Goal: Task Accomplishment & Management: Manage account settings

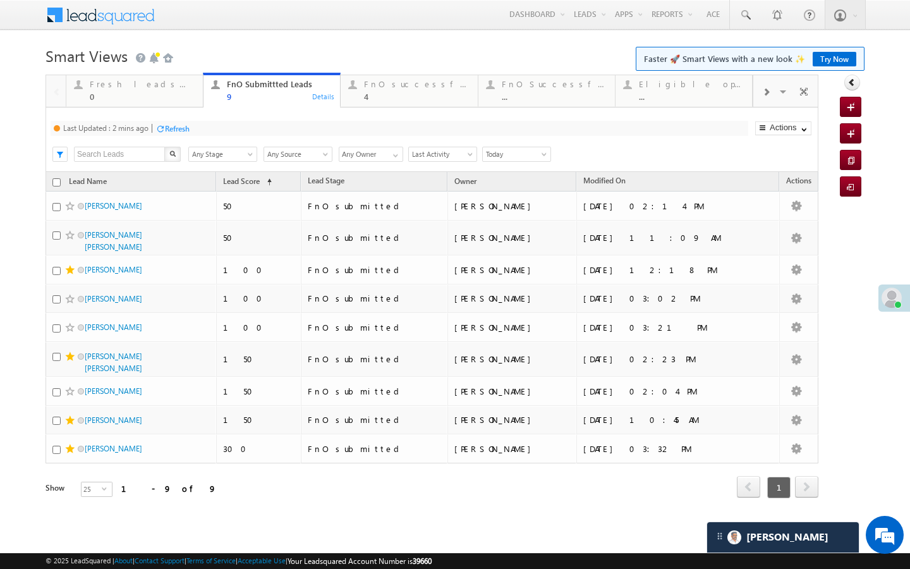
click at [175, 130] on div "Refresh" at bounding box center [177, 128] width 25 height 9
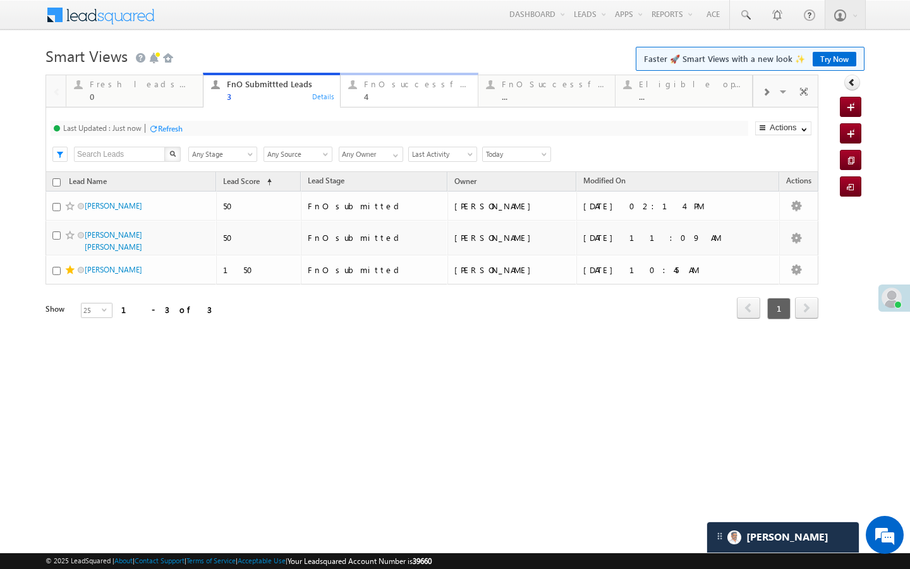
click at [384, 94] on div "4" at bounding box center [417, 96] width 106 height 9
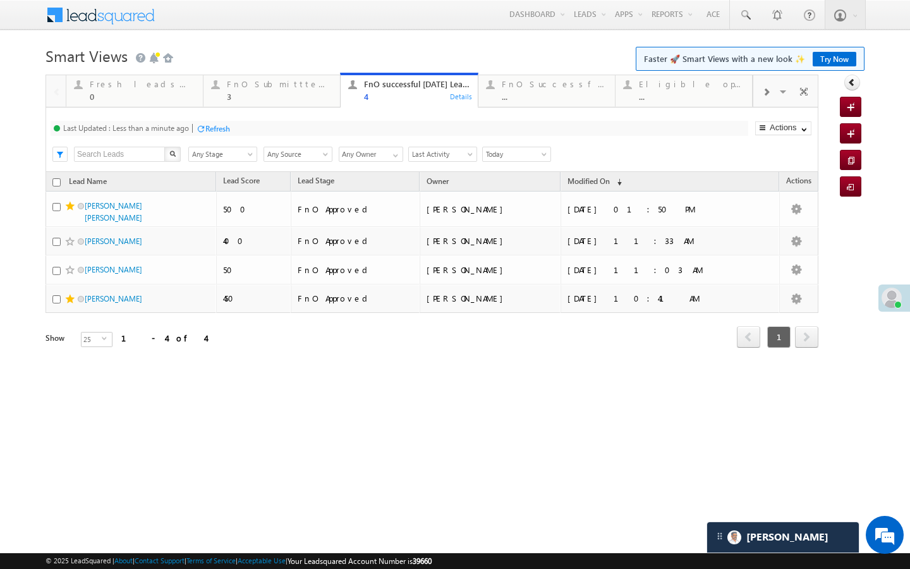
click at [230, 129] on div "Refresh" at bounding box center [217, 128] width 25 height 9
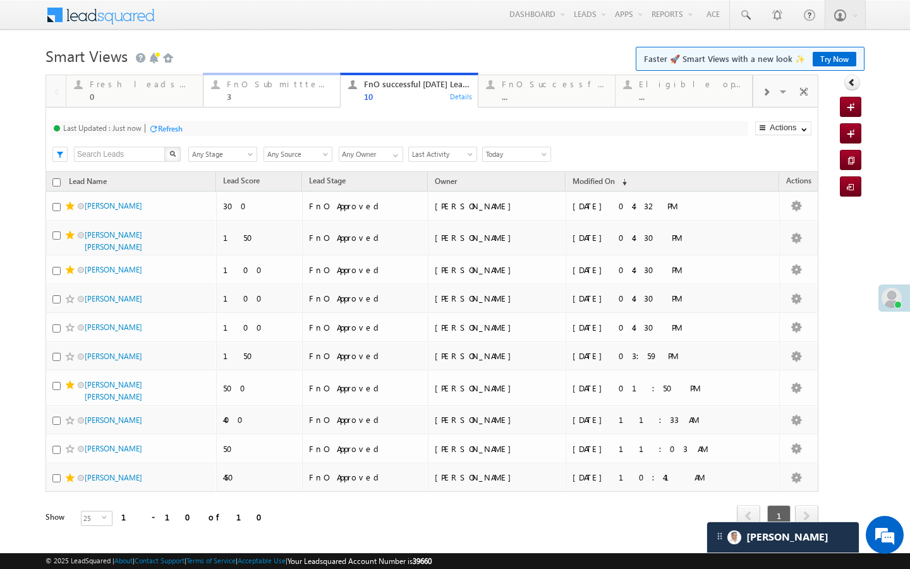
click at [255, 103] on link "FnO Submittted Leads 3 Details" at bounding box center [272, 90] width 138 height 34
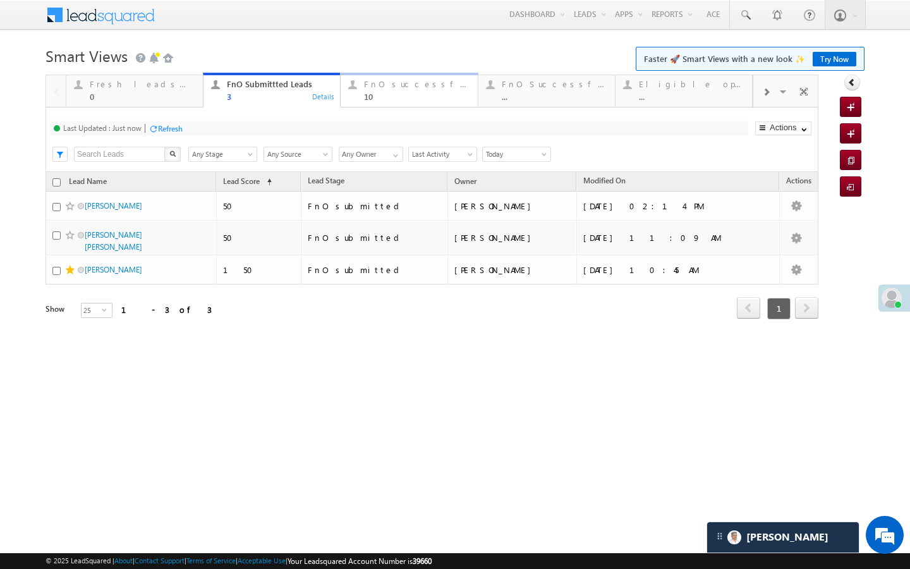
click at [388, 89] on div "FnO successful today Leads" at bounding box center [417, 84] width 106 height 10
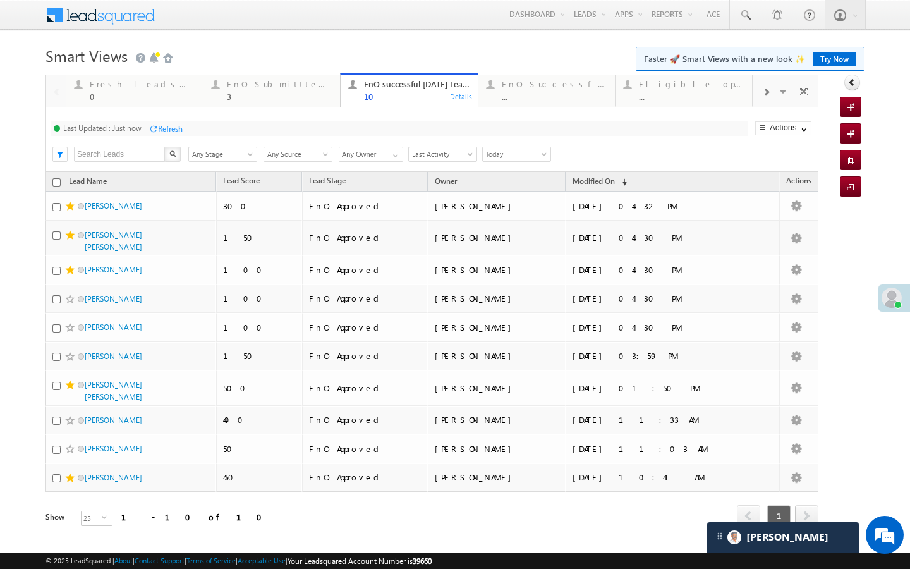
click at [767, 92] on span at bounding box center [766, 92] width 8 height 10
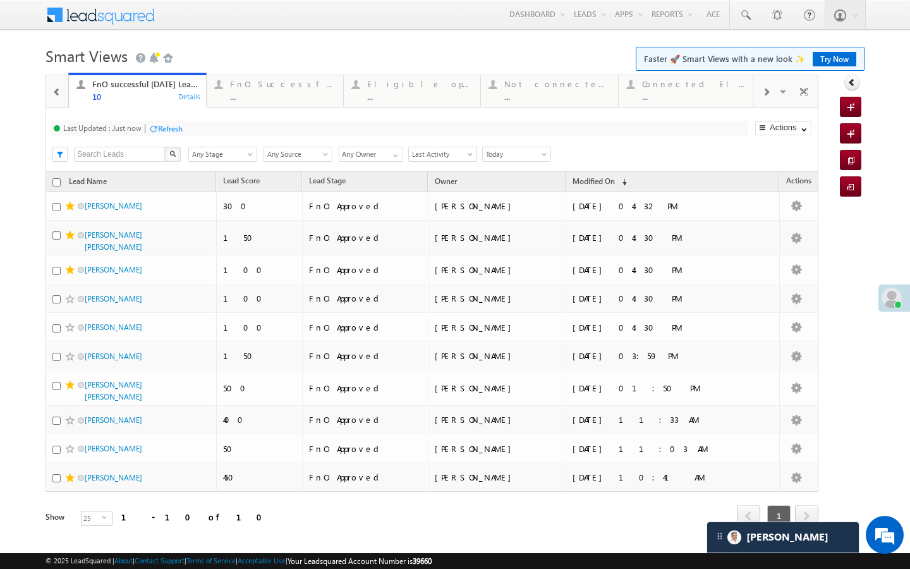
click at [767, 92] on span at bounding box center [766, 92] width 8 height 10
click at [762, 97] on div at bounding box center [766, 91] width 25 height 28
click at [726, 97] on div "..." at bounding box center [692, 96] width 105 height 9
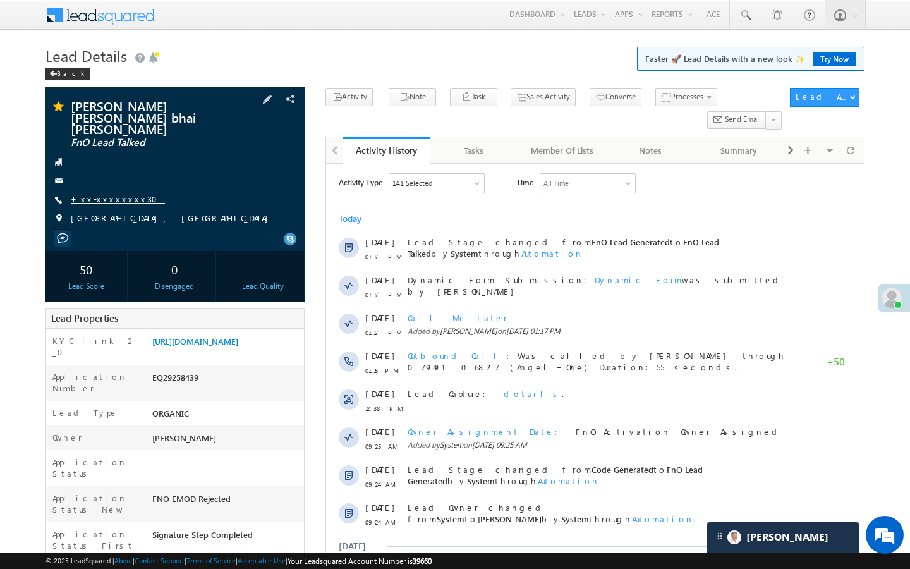
scroll to position [5876, 0]
click at [112, 193] on link "+xx-xxxxxxxx30" at bounding box center [118, 198] width 94 height 11
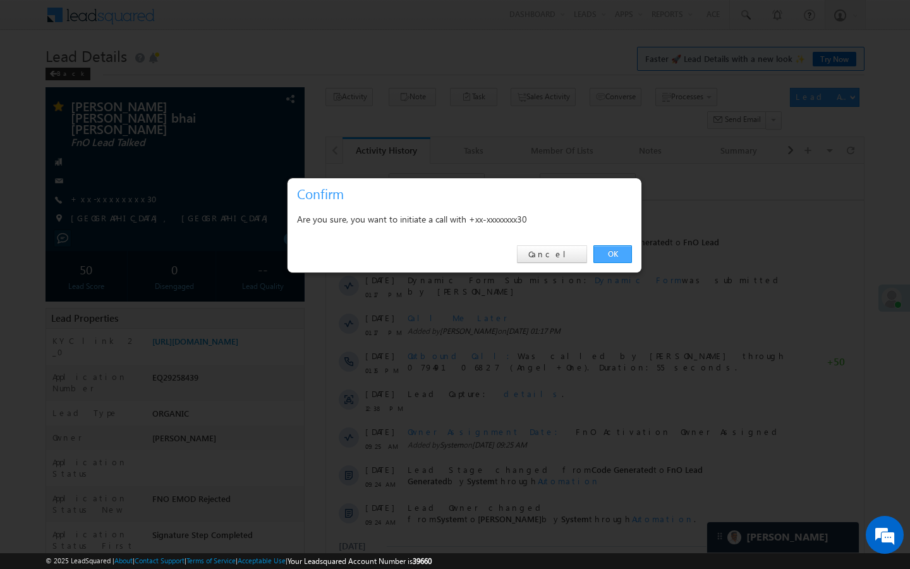
click at [623, 254] on link "OK" at bounding box center [613, 254] width 39 height 18
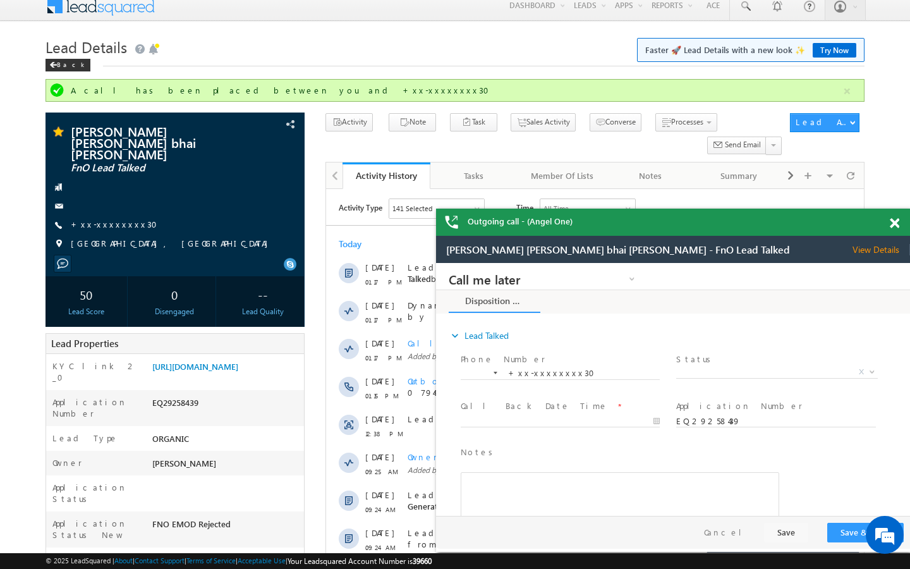
scroll to position [0, 0]
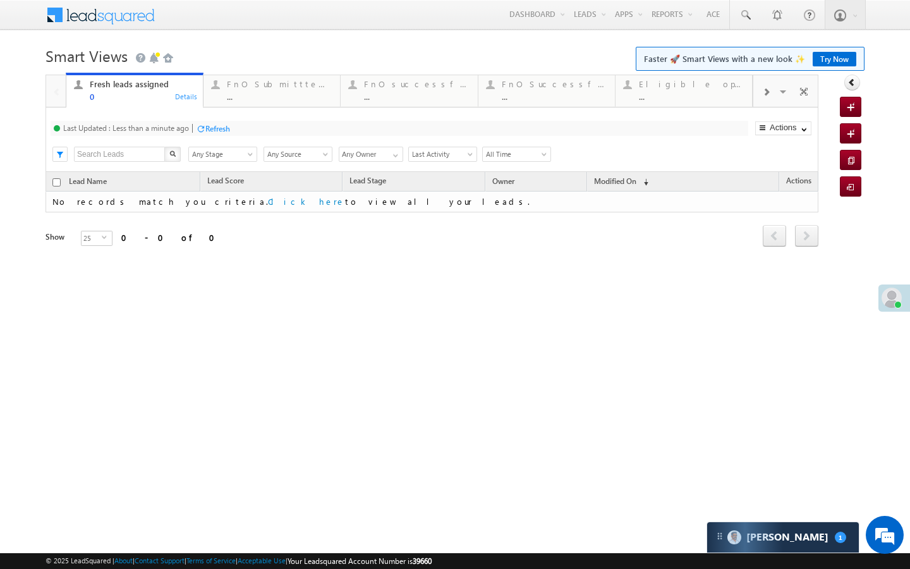
click at [273, 107] on div "Fresh leads assigned 0 Details FnO Submittted Leads ... Details FnO successful …" at bounding box center [409, 89] width 687 height 35
click at [276, 107] on div "Fresh leads assigned 0 Details FnO Submittted Leads ... Details FnO successful …" at bounding box center [409, 89] width 687 height 35
click at [276, 93] on div "..." at bounding box center [280, 96] width 106 height 9
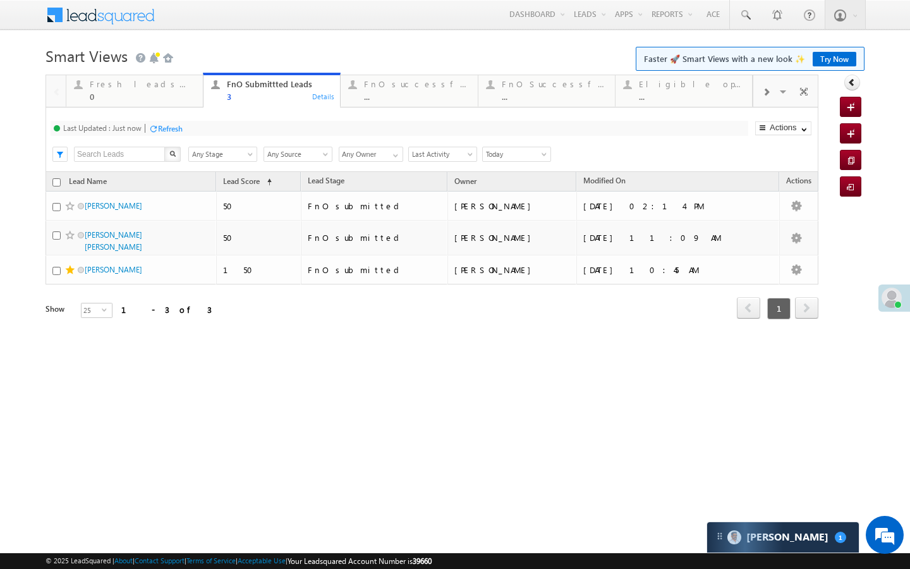
click at [456, 72] on div "Fresh leads assigned 0 Details FnO Submittted Leads 3 Details FnO successful to…" at bounding box center [409, 89] width 687 height 35
click at [446, 88] on div "FnO successful [DATE] Leads" at bounding box center [417, 84] width 106 height 10
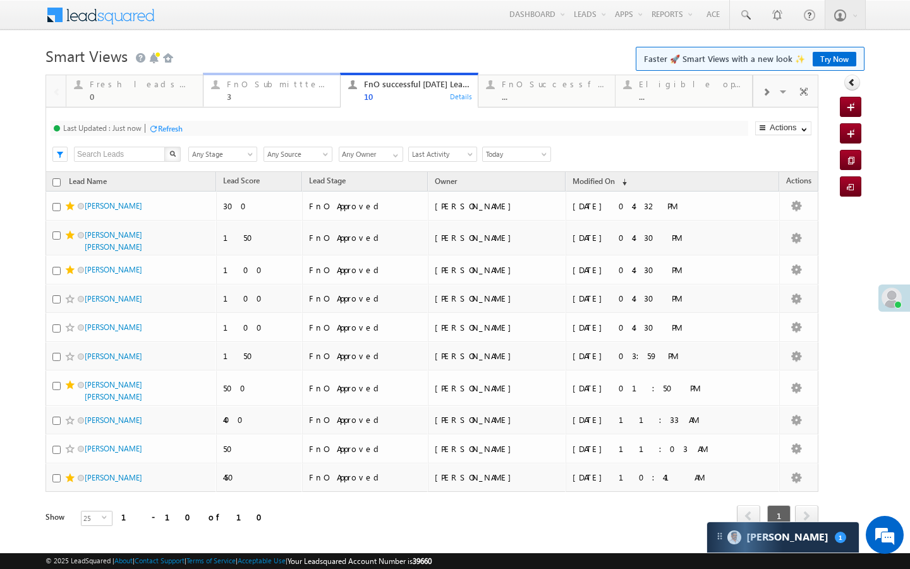
drag, startPoint x: 237, startPoint y: 88, endPoint x: 193, endPoint y: 147, distance: 73.6
click at [237, 88] on div "FnO Submittted Leads" at bounding box center [280, 84] width 106 height 10
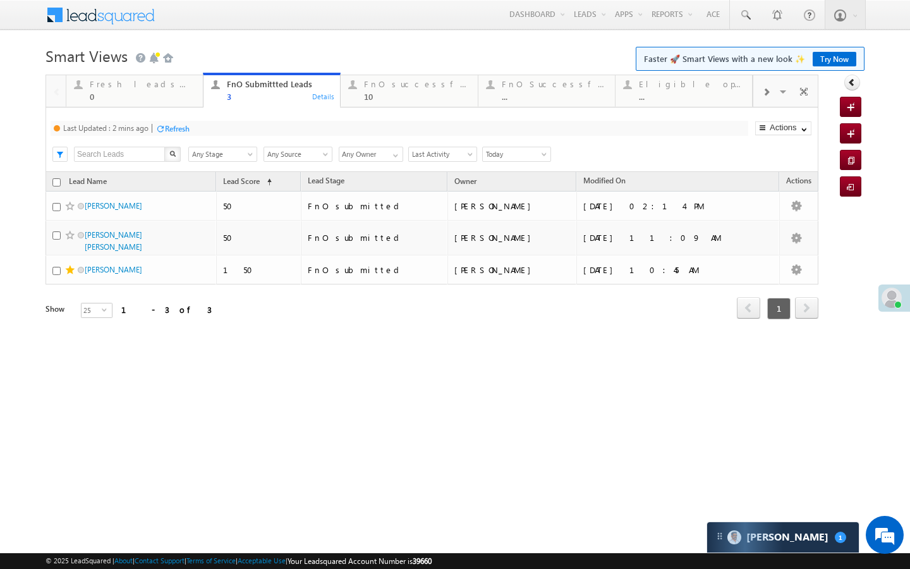
click at [173, 134] on div "Refresh" at bounding box center [173, 128] width 34 height 12
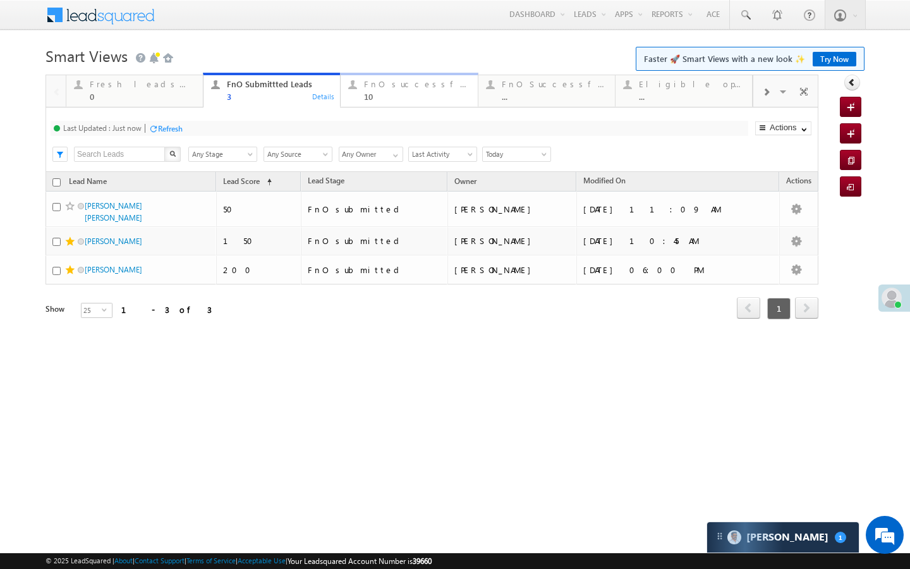
click at [401, 97] on div "10" at bounding box center [417, 96] width 106 height 9
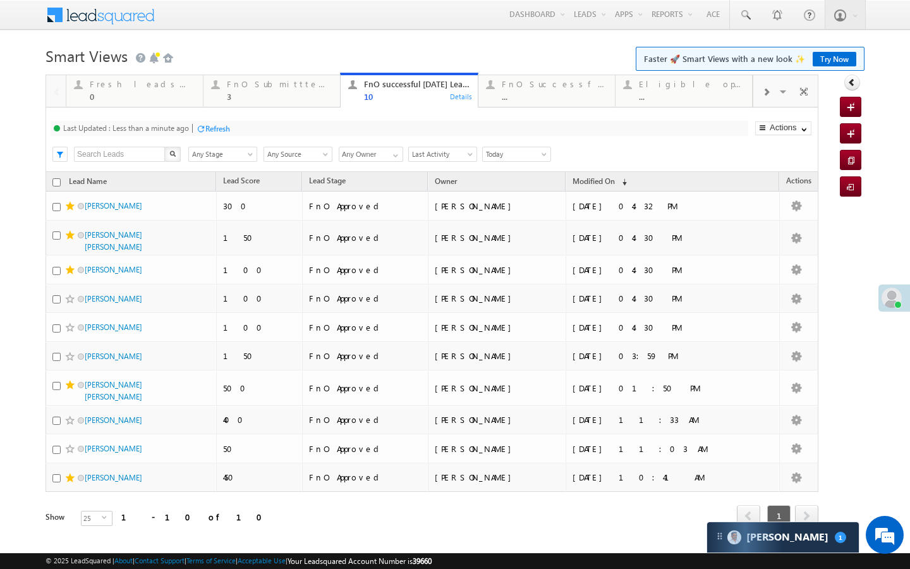
click at [230, 133] on div "Refresh" at bounding box center [217, 128] width 25 height 9
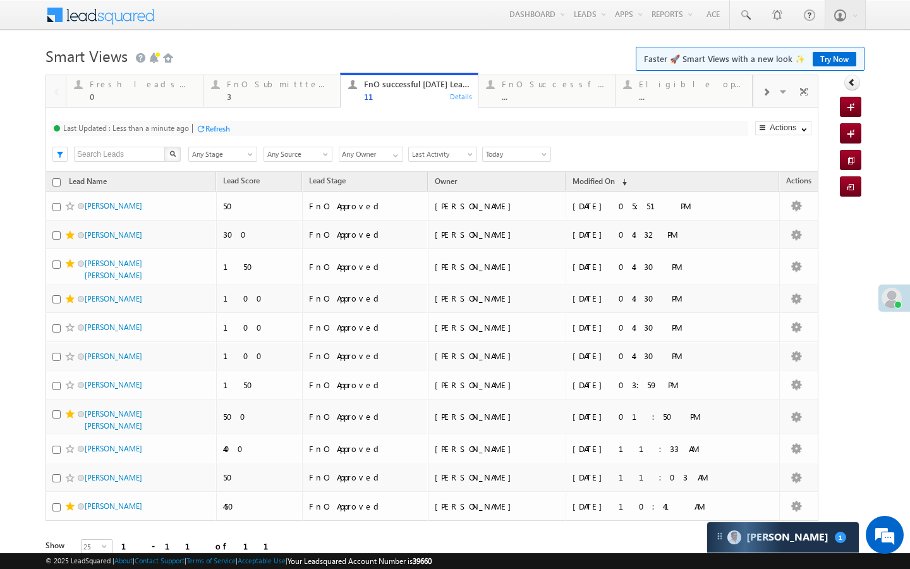
click at [248, 115] on div "Last Updated : Less than a minute ago Refresh Refreshing... Search X Lead Stage…" at bounding box center [432, 139] width 773 height 64
click at [259, 107] on div "Last Updated : Less than a minute ago Refresh Refreshing... Search X Lead Stage…" at bounding box center [432, 139] width 773 height 64
click at [264, 102] on link "FnO Submittted Leads 3 Details" at bounding box center [272, 90] width 138 height 34
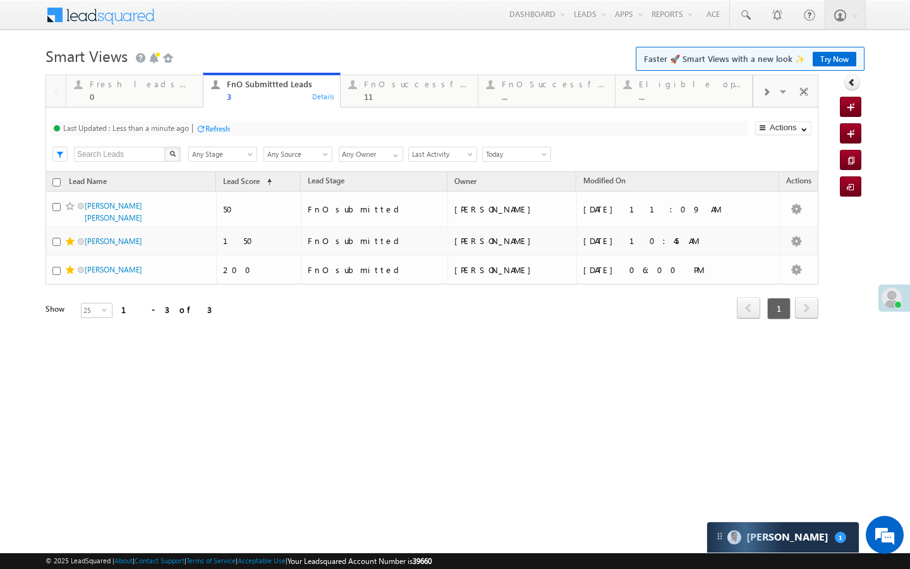
click at [198, 132] on div at bounding box center [200, 128] width 9 height 9
click at [418, 66] on h1 "Smart Views Getting Started Faster 🚀 Smart Views with a new look ✨ Try Now" at bounding box center [455, 54] width 819 height 25
click at [380, 97] on div "11" at bounding box center [417, 96] width 106 height 9
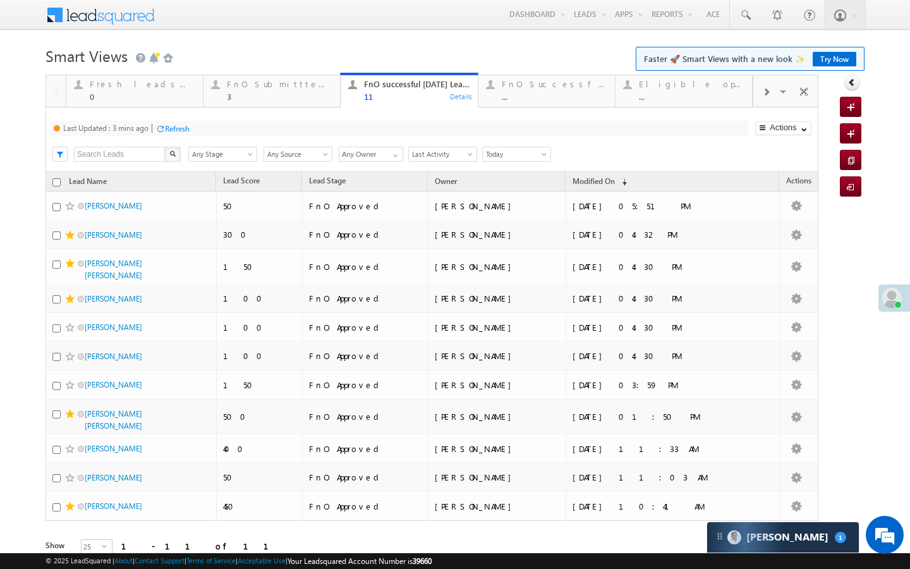
click at [181, 130] on div "Refresh" at bounding box center [177, 128] width 25 height 9
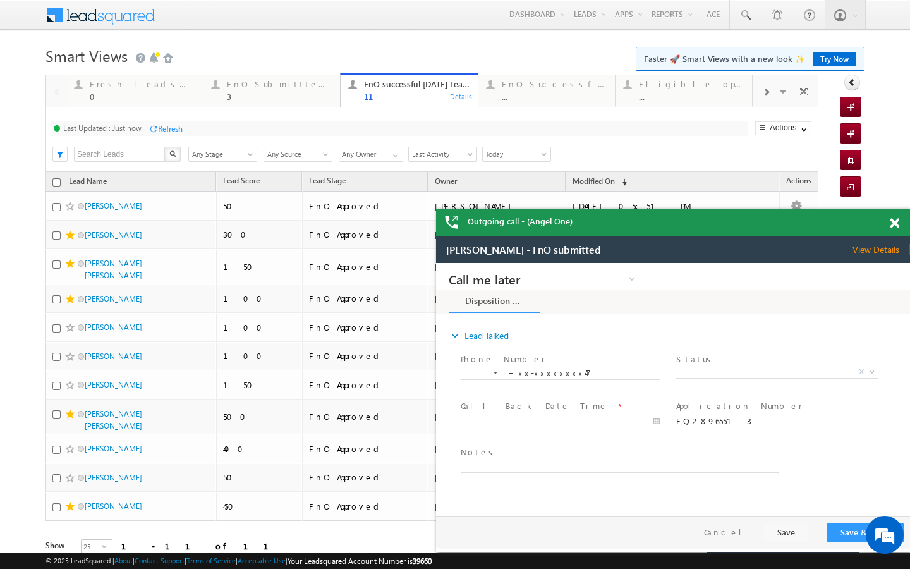
click at [757, 95] on div at bounding box center [766, 91] width 25 height 28
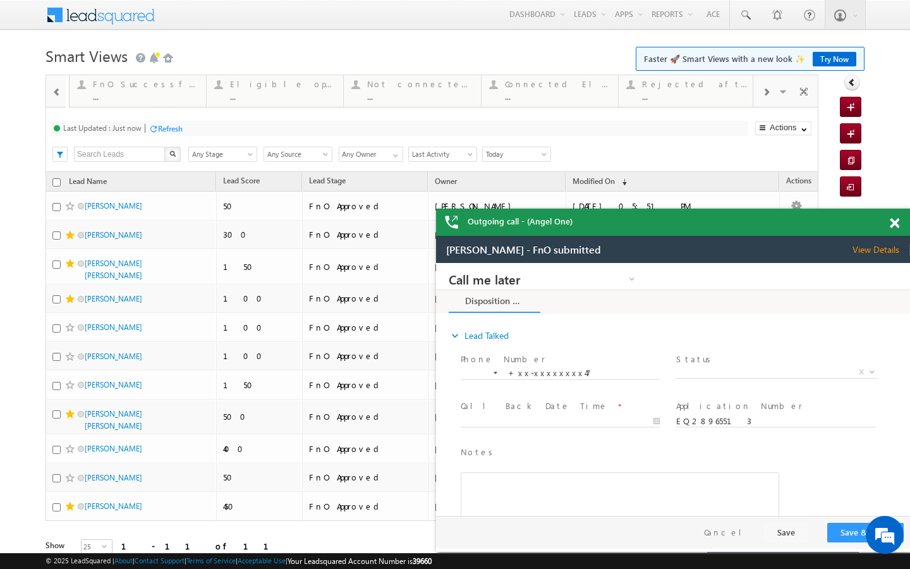
click at [757, 95] on div at bounding box center [766, 91] width 25 height 28
click at [711, 95] on div "..." at bounding box center [692, 96] width 105 height 9
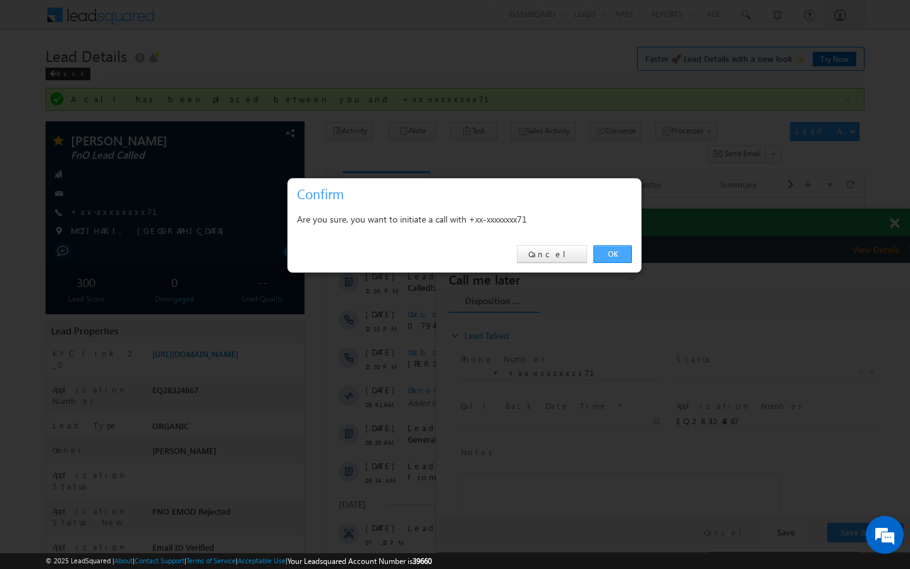
click at [614, 250] on link "OK" at bounding box center [613, 254] width 39 height 18
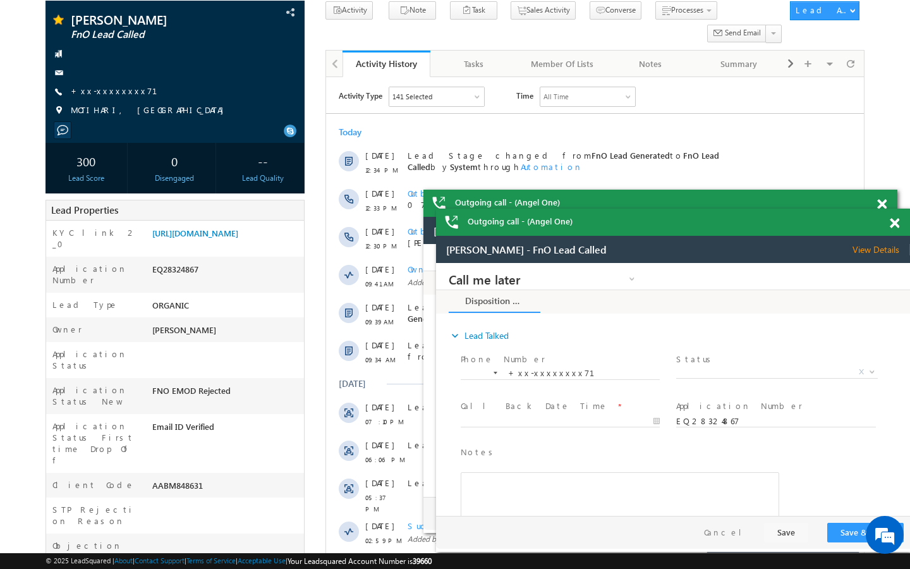
scroll to position [126, 0]
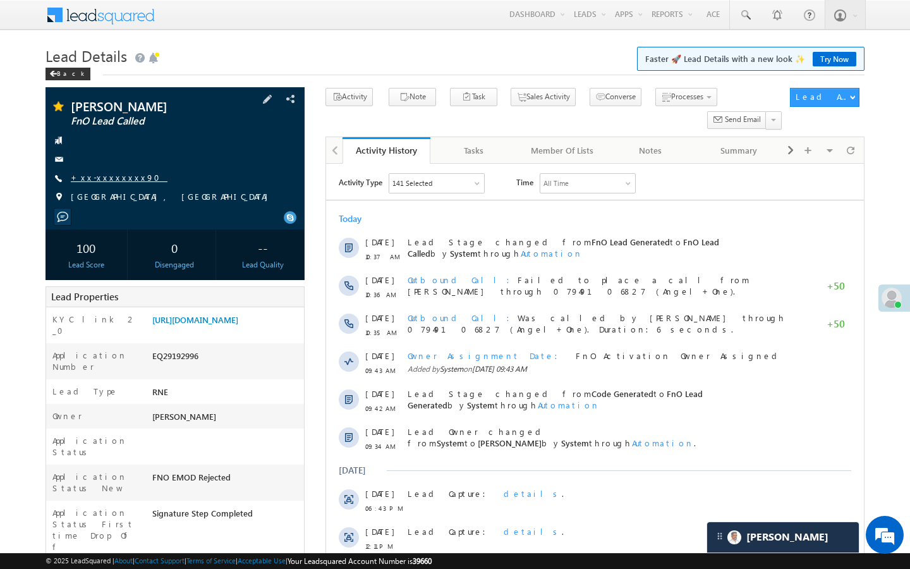
click at [116, 178] on link "+xx-xxxxxxxx90" at bounding box center [119, 177] width 97 height 11
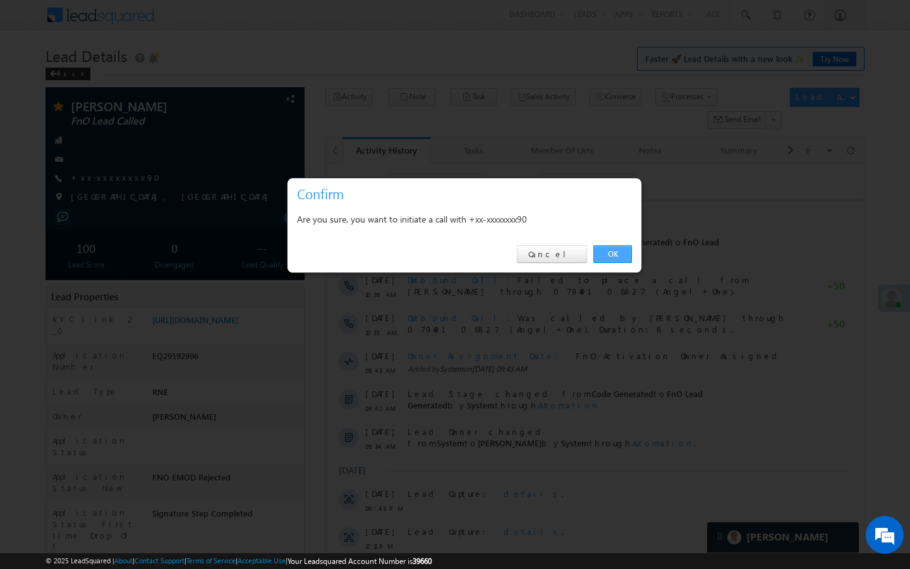
click at [613, 259] on link "OK" at bounding box center [613, 254] width 39 height 18
